Goal: Check status

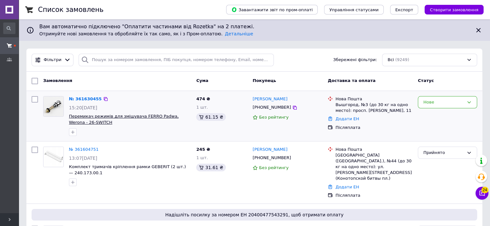
click at [153, 116] on span "Перемикач режимів для змішувача FERRO Padwa, Werona - 26-SWITCH" at bounding box center [124, 119] width 110 height 11
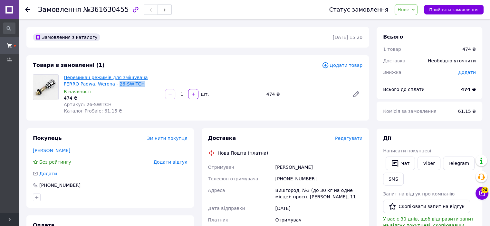
drag, startPoint x: 121, startPoint y: 85, endPoint x: 99, endPoint y: 83, distance: 22.3
click at [99, 83] on span "Перемикач режимів для змішувача FERRO Padwa, Werona - 26-SWITCH" at bounding box center [112, 80] width 96 height 13
copy link "26-SWITCH"
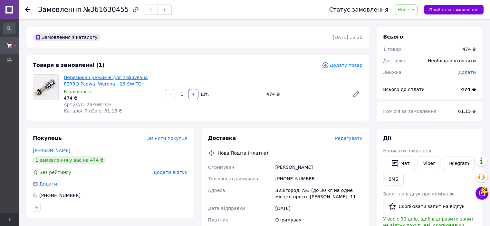
click at [117, 82] on link "Перемикач режимів для змішувача FERRO Padwa, Werona - 26-SWITCH" at bounding box center [106, 81] width 84 height 12
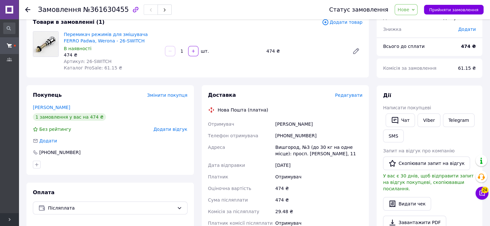
scroll to position [32, 0]
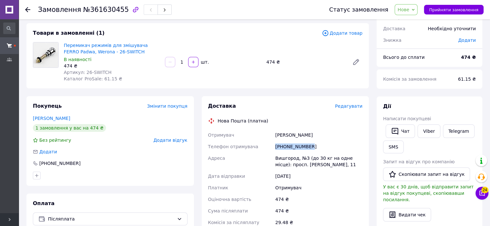
drag, startPoint x: 305, startPoint y: 146, endPoint x: 274, endPoint y: 146, distance: 30.3
click at [274, 146] on div "[PHONE_NUMBER]" at bounding box center [319, 147] width 90 height 12
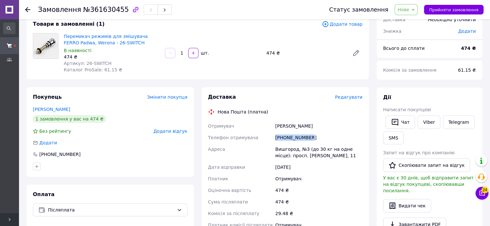
scroll to position [9, 0]
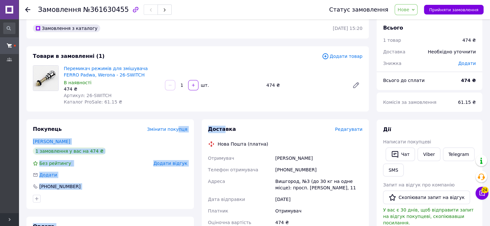
drag, startPoint x: 179, startPoint y: 113, endPoint x: 222, endPoint y: 114, distance: 42.5
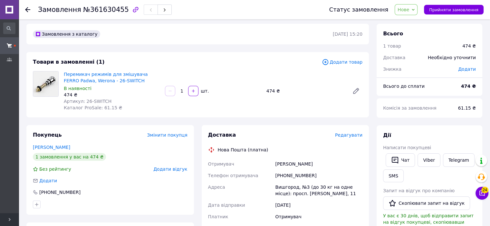
scroll to position [0, 0]
